Goal: Transaction & Acquisition: Purchase product/service

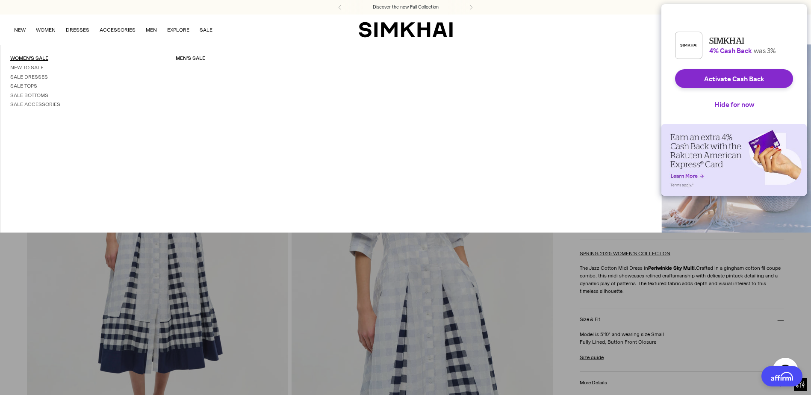
click at [31, 58] on link "Women's Sale" at bounding box center [29, 58] width 38 height 6
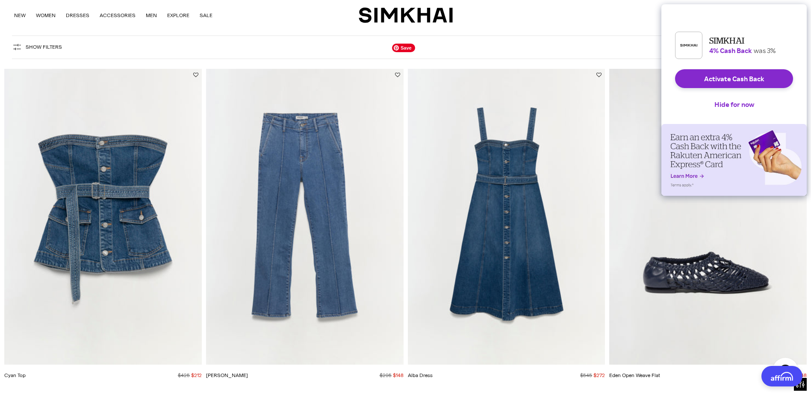
scroll to position [43, 0]
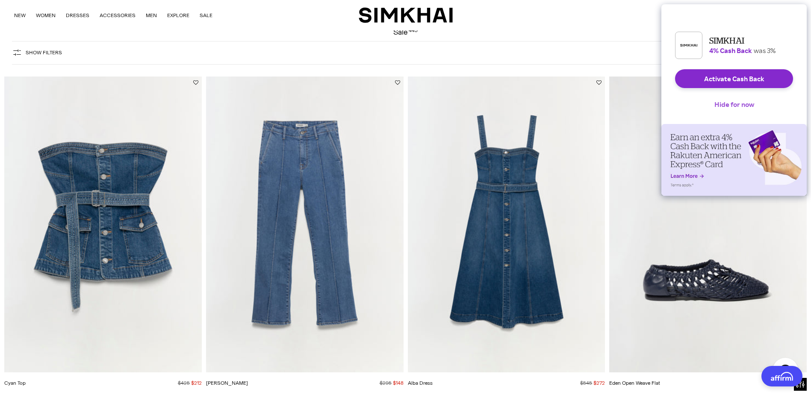
click at [742, 108] on button "Hide for now" at bounding box center [734, 104] width 53 height 19
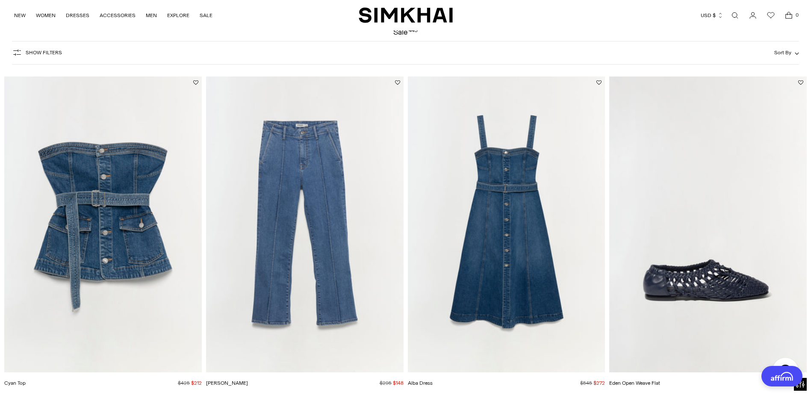
click at [41, 55] on span "Show Filters" at bounding box center [44, 53] width 36 height 6
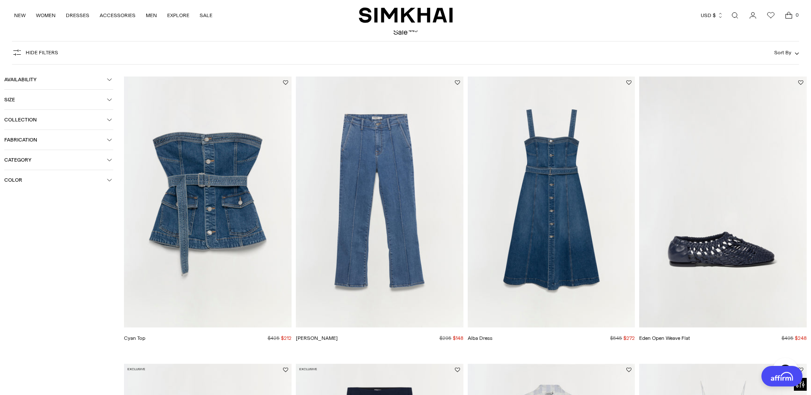
click at [52, 99] on span "Size" at bounding box center [55, 100] width 103 height 6
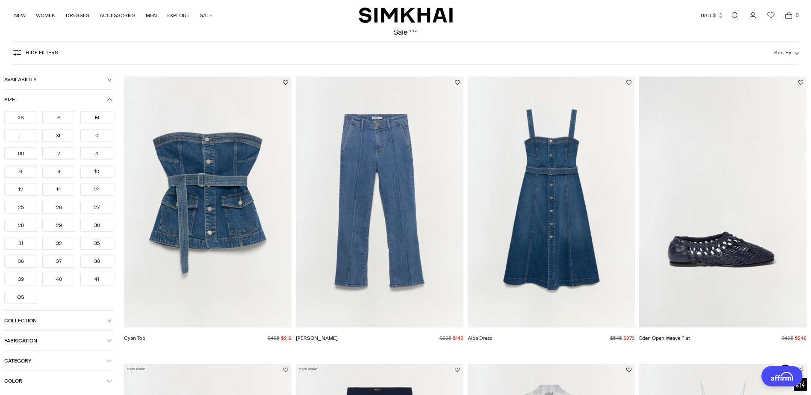
click at [24, 112] on div "XS" at bounding box center [20, 117] width 33 height 13
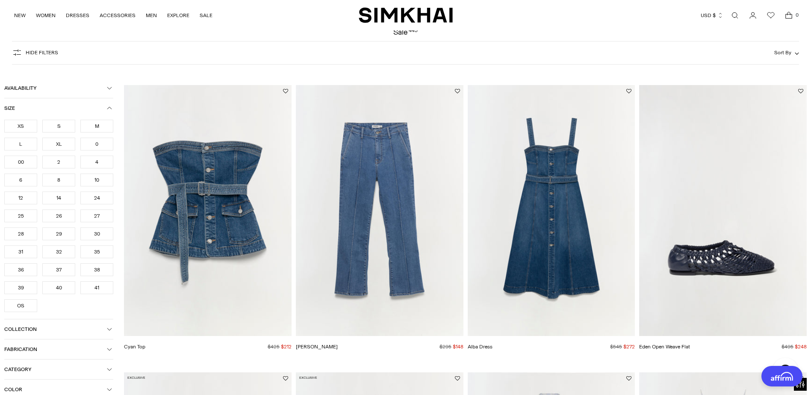
click at [19, 170] on ul "XS S M L XL 0 00 2 4 6 8 10 12 14 24 25 26 27 28 29 30" at bounding box center [58, 216] width 109 height 192
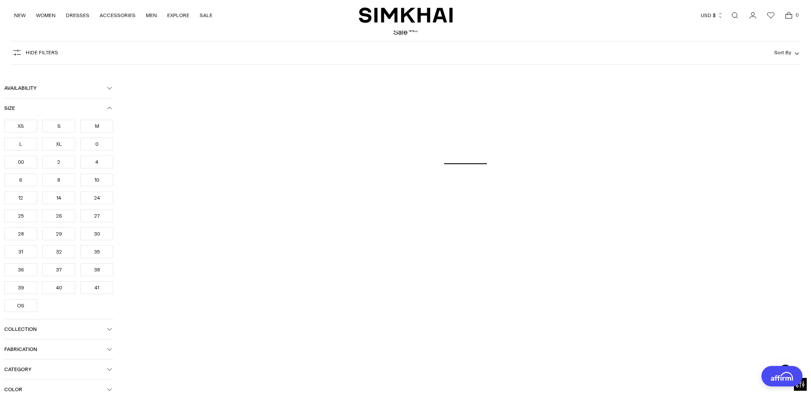
click at [21, 162] on div "00" at bounding box center [20, 162] width 33 height 13
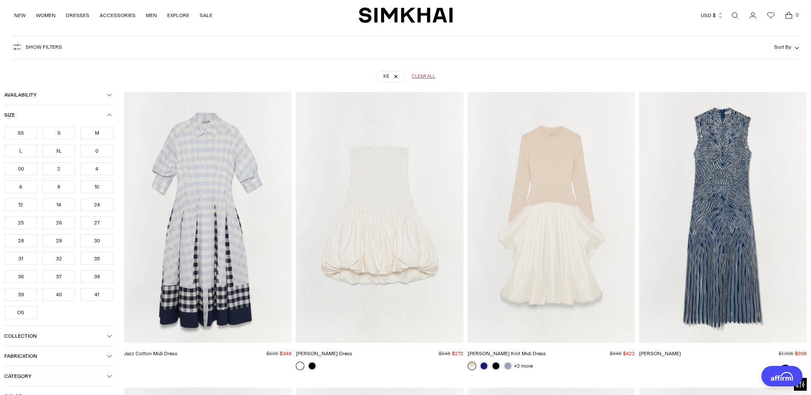
scroll to position [63, 0]
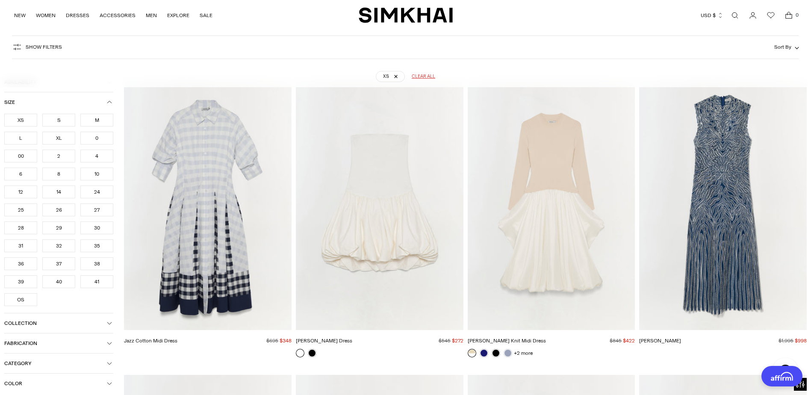
click at [24, 159] on div "00" at bounding box center [20, 156] width 33 height 13
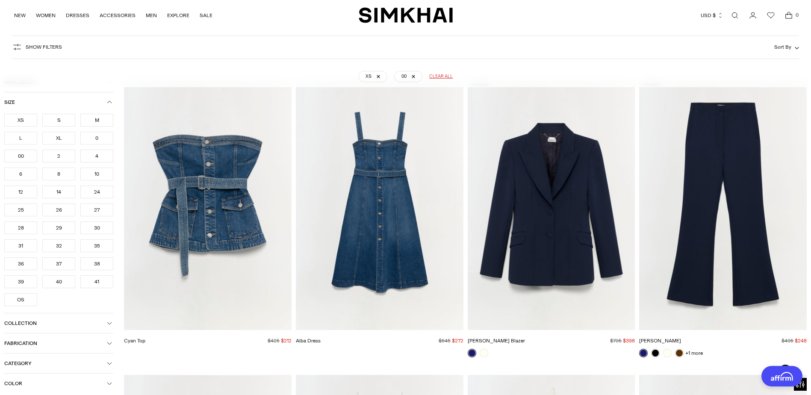
click at [96, 195] on div "24" at bounding box center [96, 192] width 33 height 13
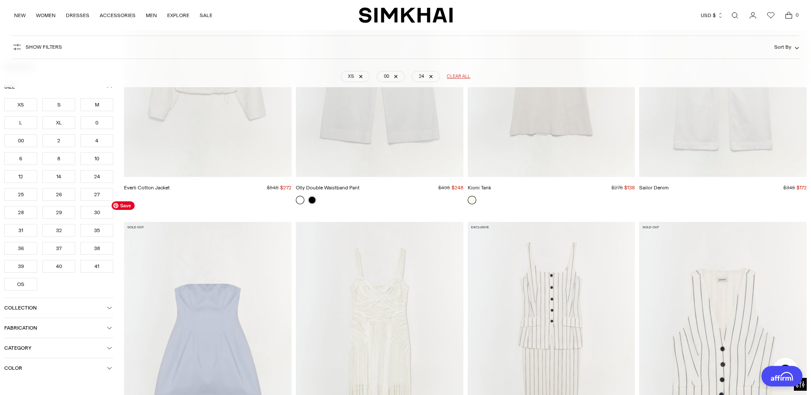
scroll to position [5067, 0]
